Goal: Find specific page/section: Locate item on page

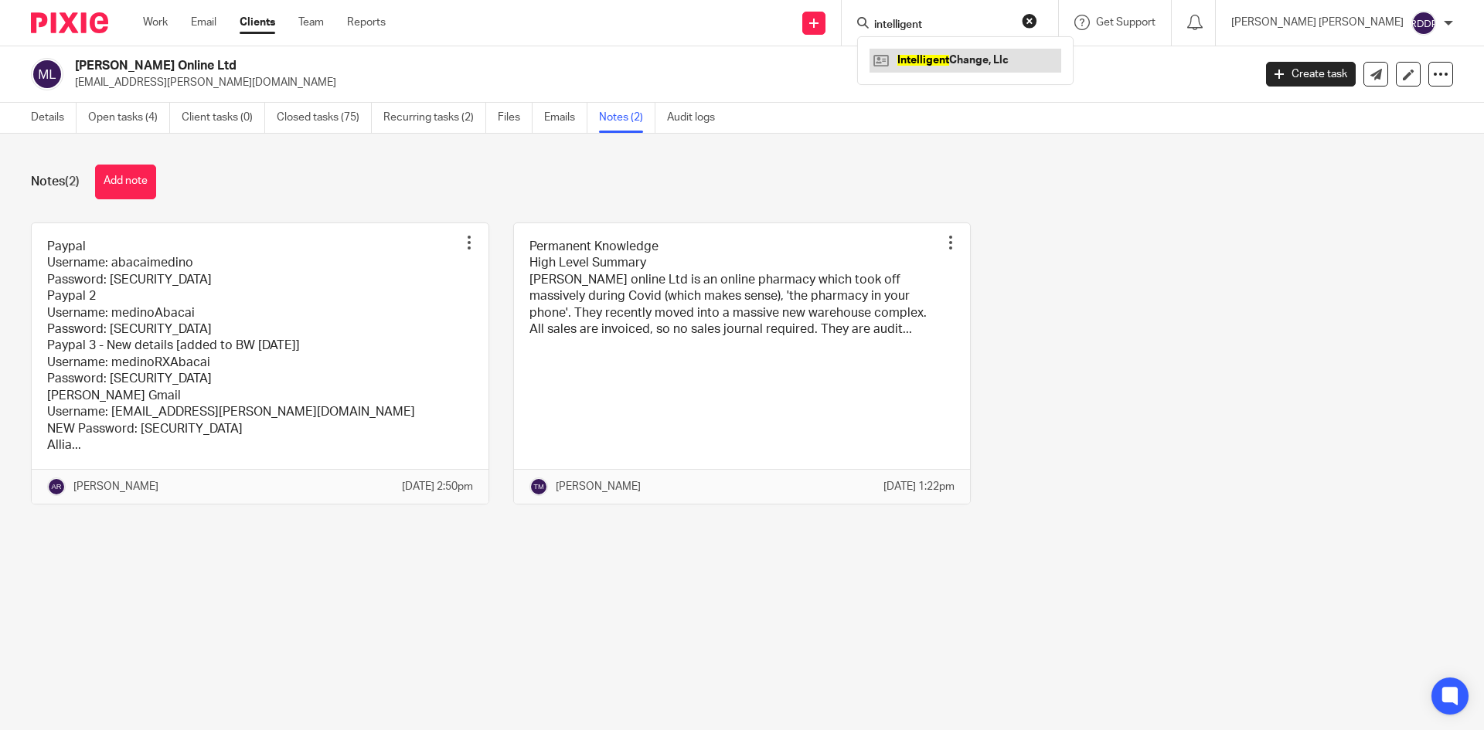
type input "intelligent"
click at [963, 60] on link at bounding box center [966, 60] width 192 height 23
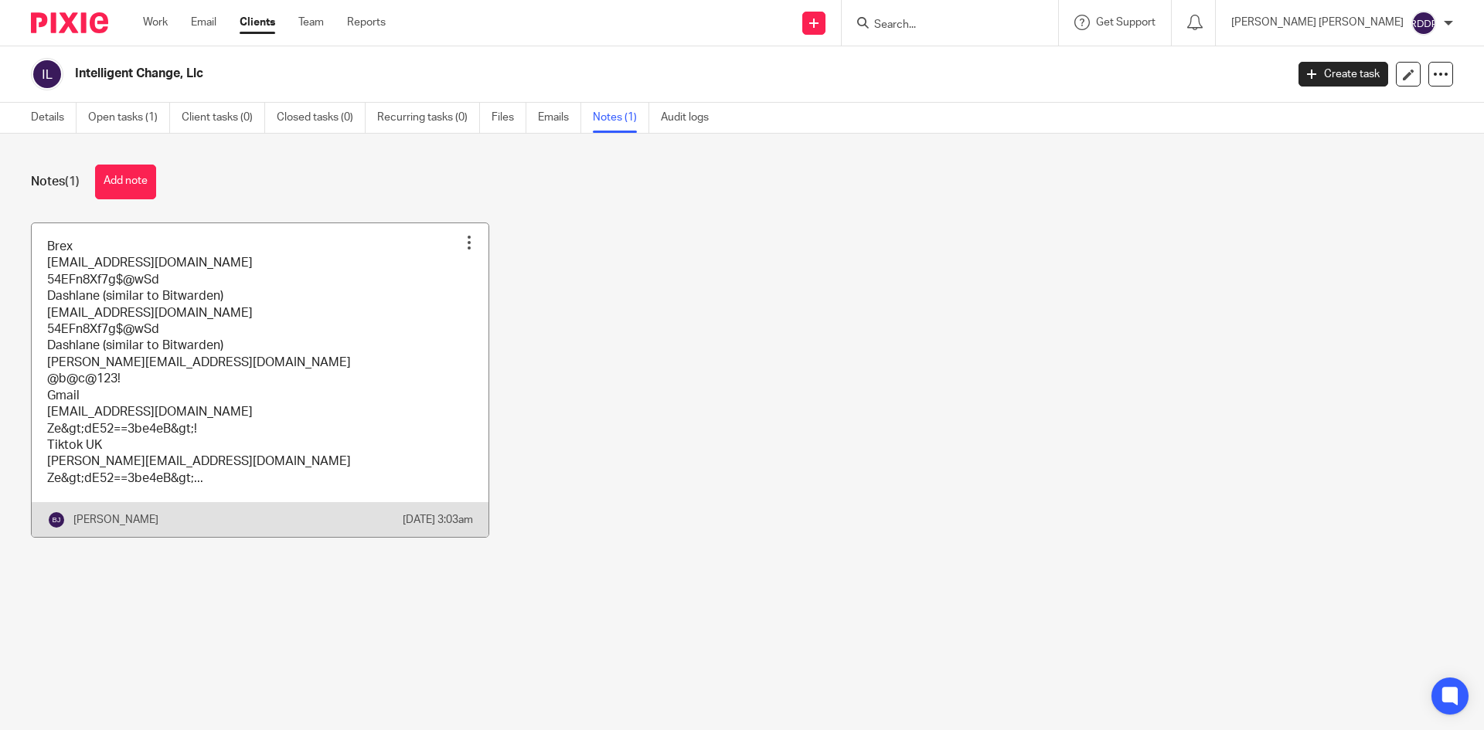
click at [304, 368] on link at bounding box center [260, 380] width 457 height 315
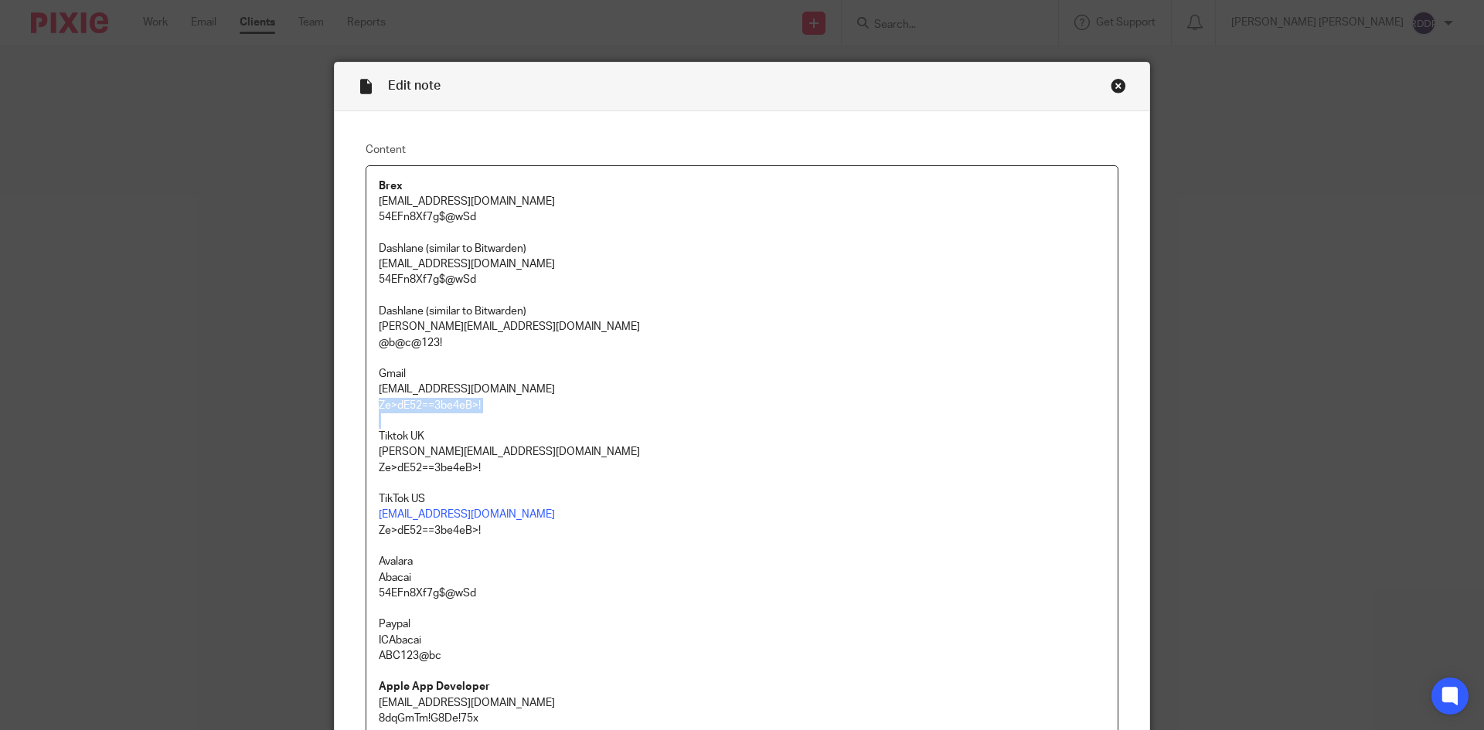
drag, startPoint x: 373, startPoint y: 404, endPoint x: 492, endPoint y: 419, distance: 119.2
click at [492, 419] on div "Brex Accounting@abacai.co.uk 54EFn8Xf7g$@wSd Dashlane (similar to Bitwarden) Be…" at bounding box center [741, 682] width 751 height 1033
copy p "Ze>dE52==3be4eB>!"
drag, startPoint x: 376, startPoint y: 199, endPoint x: 515, endPoint y: 201, distance: 138.4
click at [515, 201] on p "Accounting@abacai.co.uk" at bounding box center [742, 201] width 727 height 15
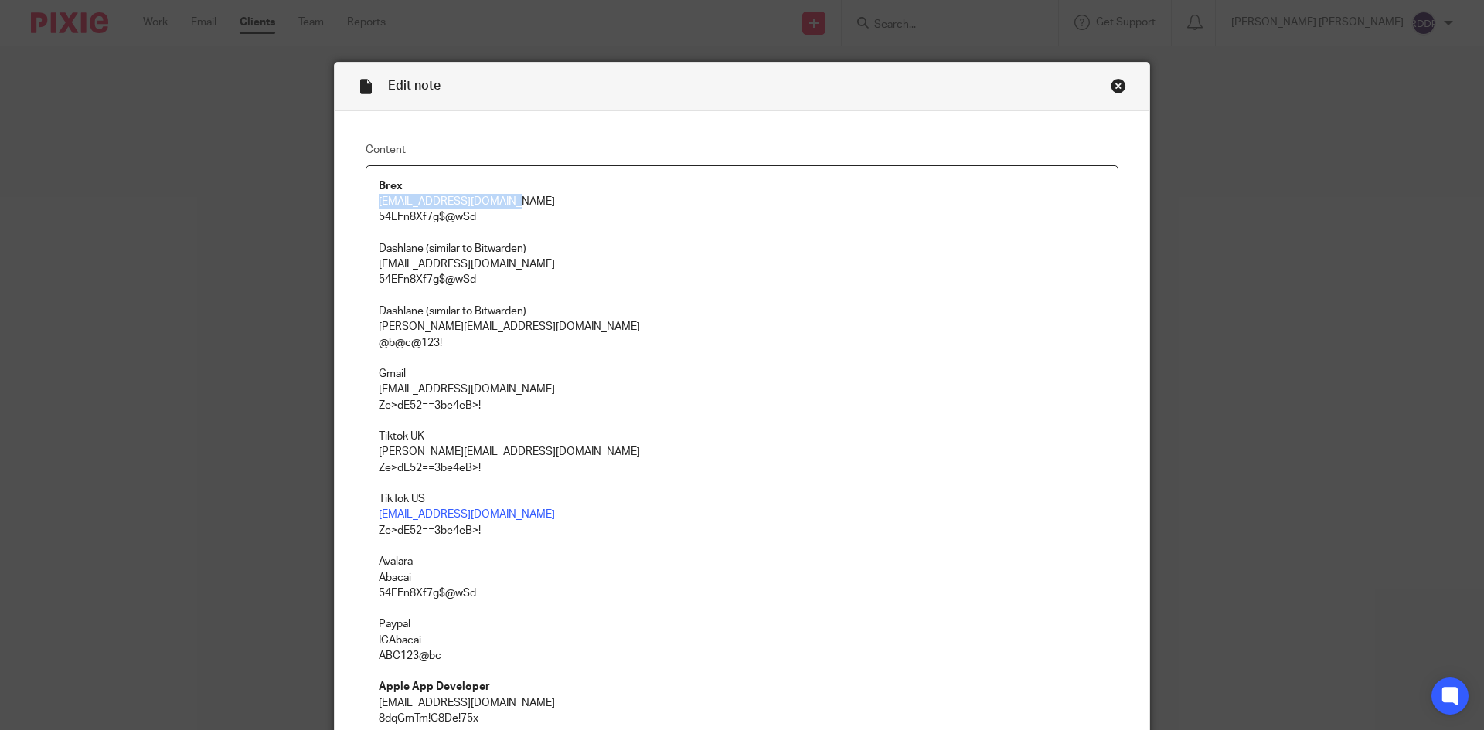
copy p "Accounting@abacai.co.uk"
click at [380, 223] on p "54EFn8Xf7g$@wSd" at bounding box center [742, 216] width 727 height 15
drag, startPoint x: 369, startPoint y: 216, endPoint x: 475, endPoint y: 213, distance: 105.2
click at [475, 213] on div "Brex Accounting@abacai.co.uk 54EFn8Xf7g$@wSd Dashlane (similar to Bitwarden) Be…" at bounding box center [741, 682] width 751 height 1033
copy p "54EFn8Xf7g$@wSd"
